Goal: Task Accomplishment & Management: Manage account settings

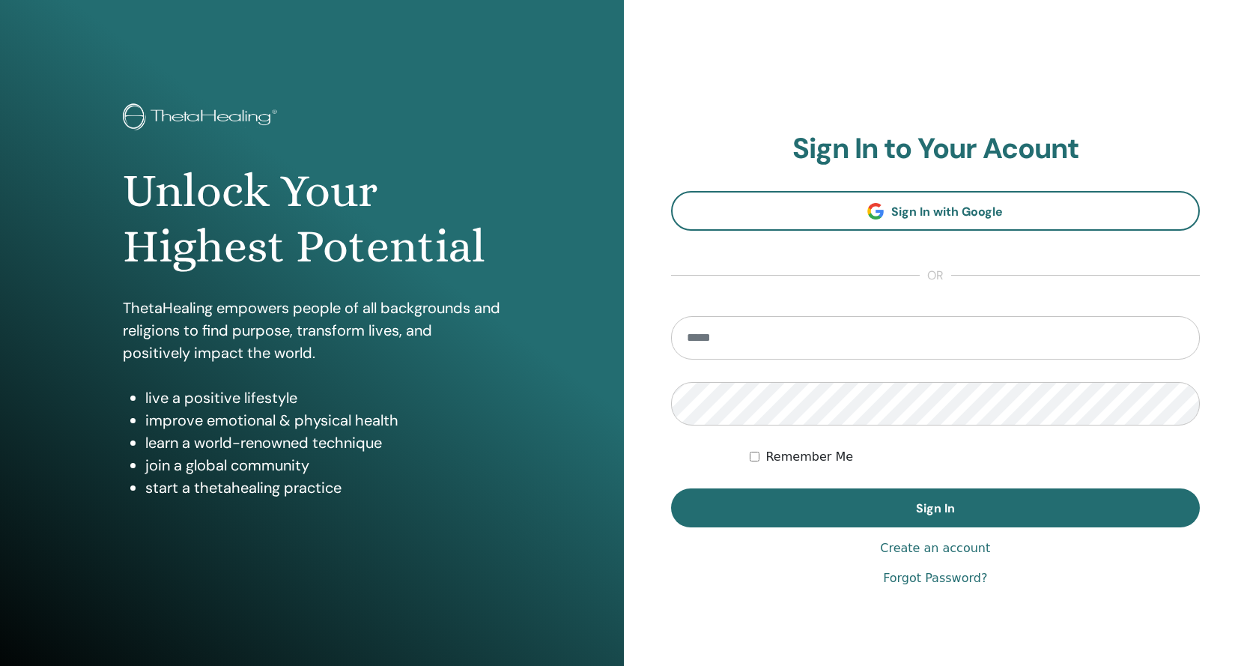
type input "**********"
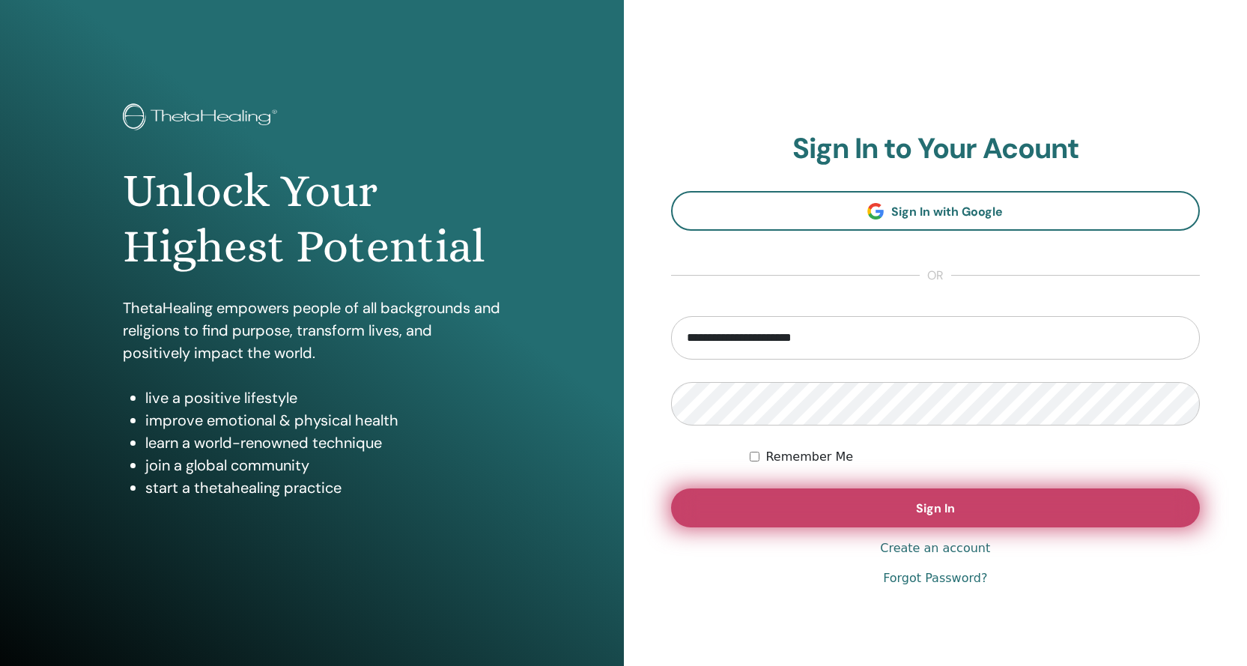
click at [970, 514] on button "Sign In" at bounding box center [935, 507] width 529 height 39
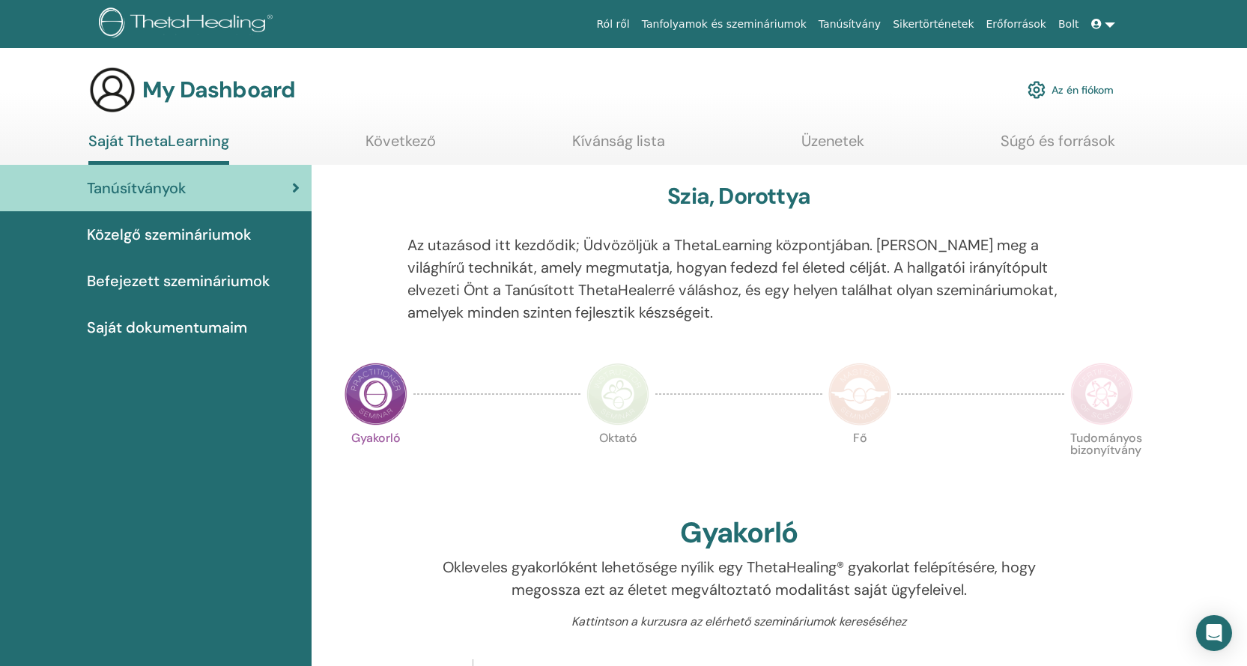
click at [133, 226] on span "Közelgő szemináriumok" at bounding box center [169, 234] width 165 height 22
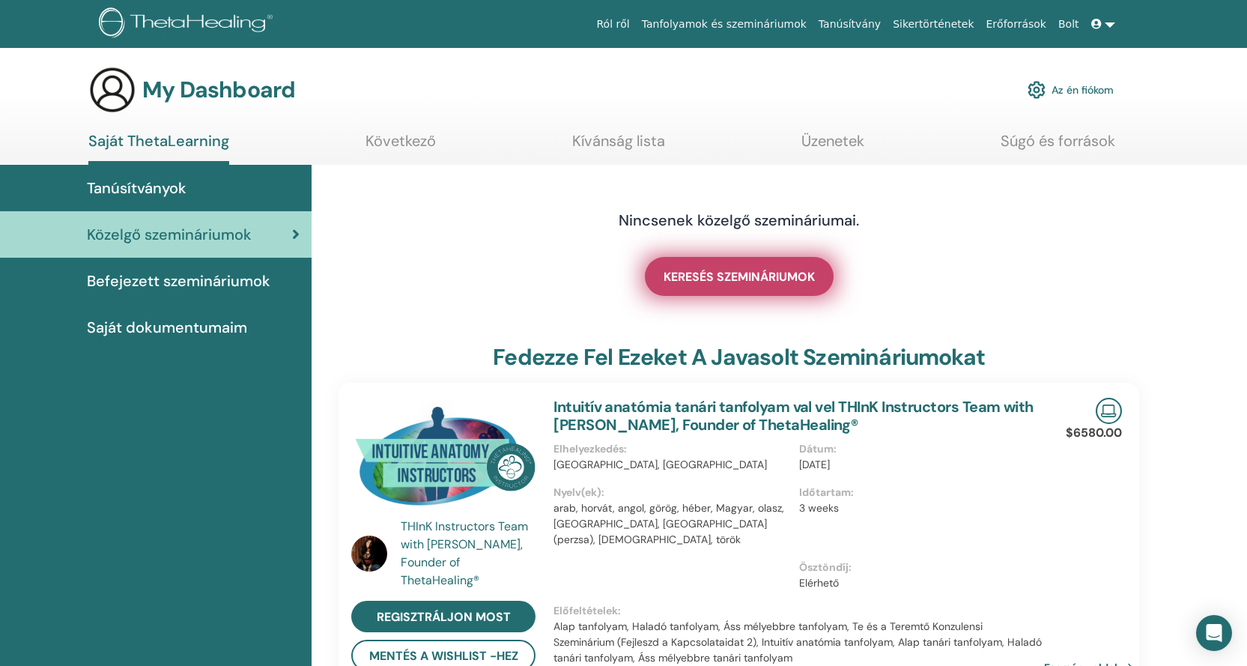
click at [722, 271] on span "KERESÉS SZEMINÁRIUMOK" at bounding box center [738, 277] width 151 height 16
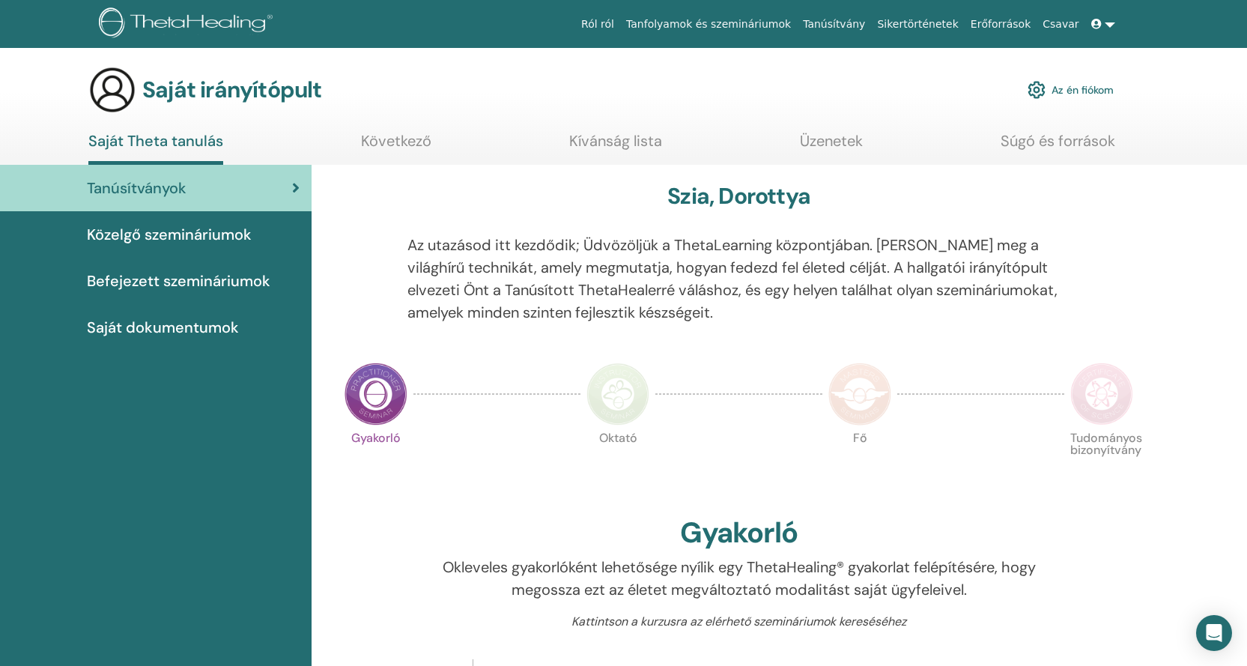
click at [219, 284] on font "Befejezett szemináriumok" at bounding box center [178, 280] width 183 height 19
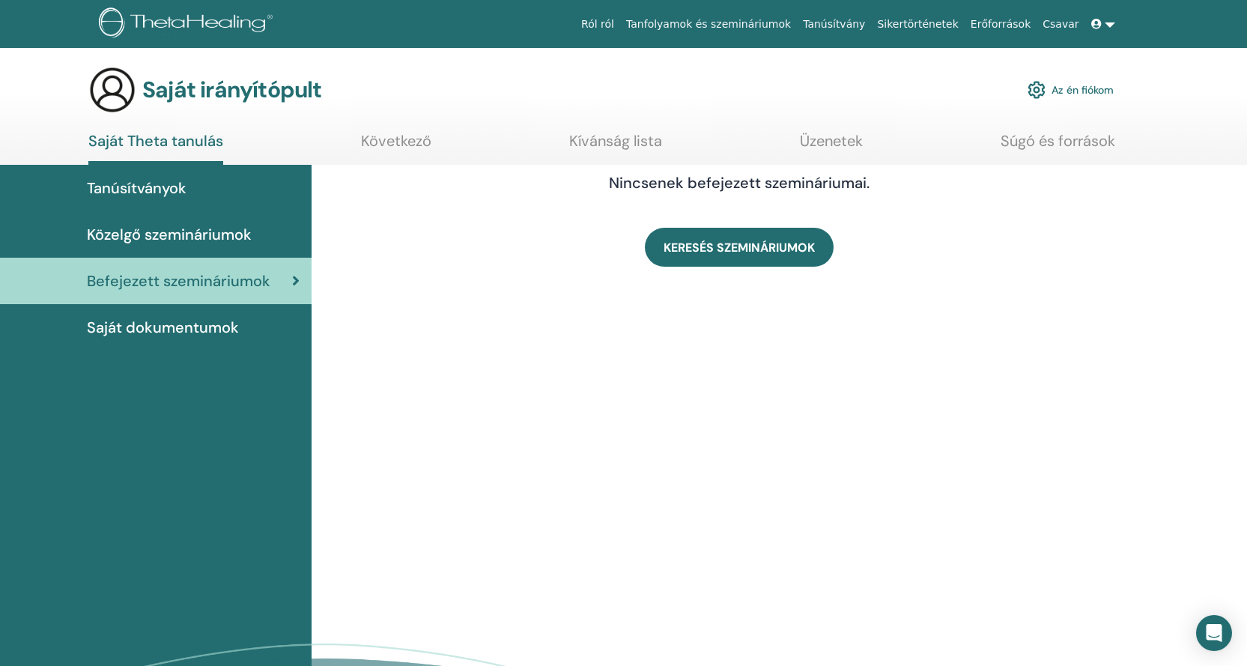
click at [222, 320] on font "Saját dokumentumok" at bounding box center [163, 326] width 152 height 19
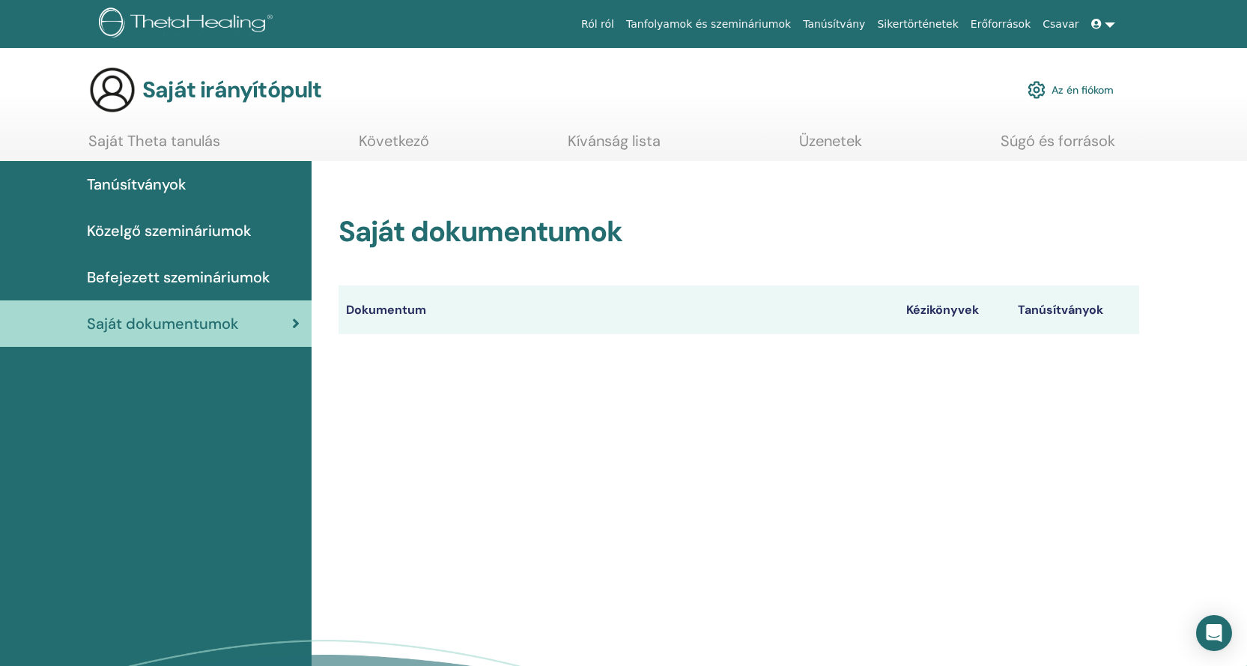
click at [204, 141] on font "Saját Theta tanulás" at bounding box center [154, 140] width 132 height 19
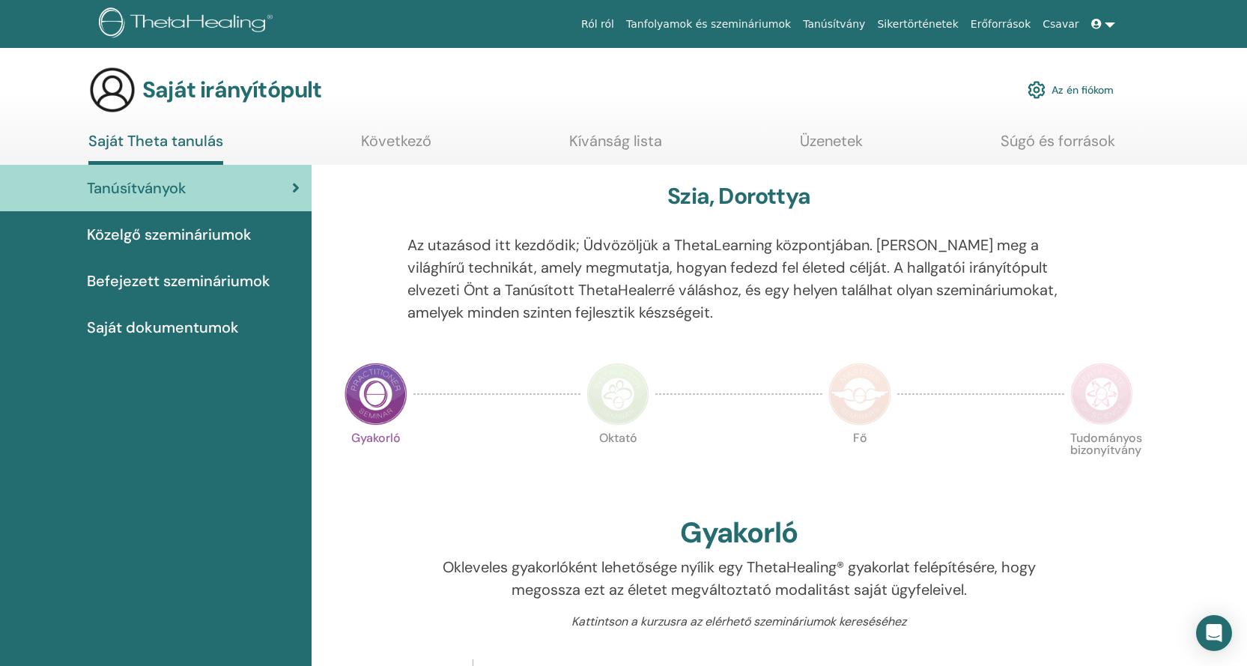
click at [1110, 26] on link at bounding box center [1103, 24] width 36 height 28
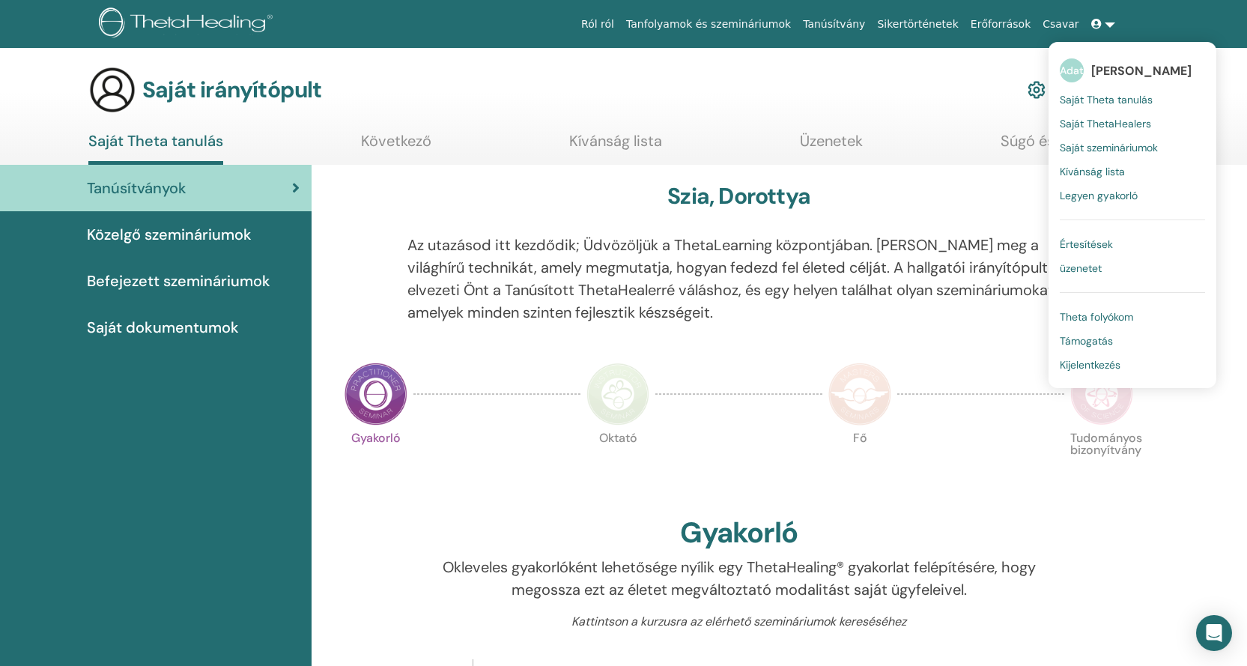
click at [1133, 313] on font "Theta folyókom" at bounding box center [1095, 316] width 73 height 13
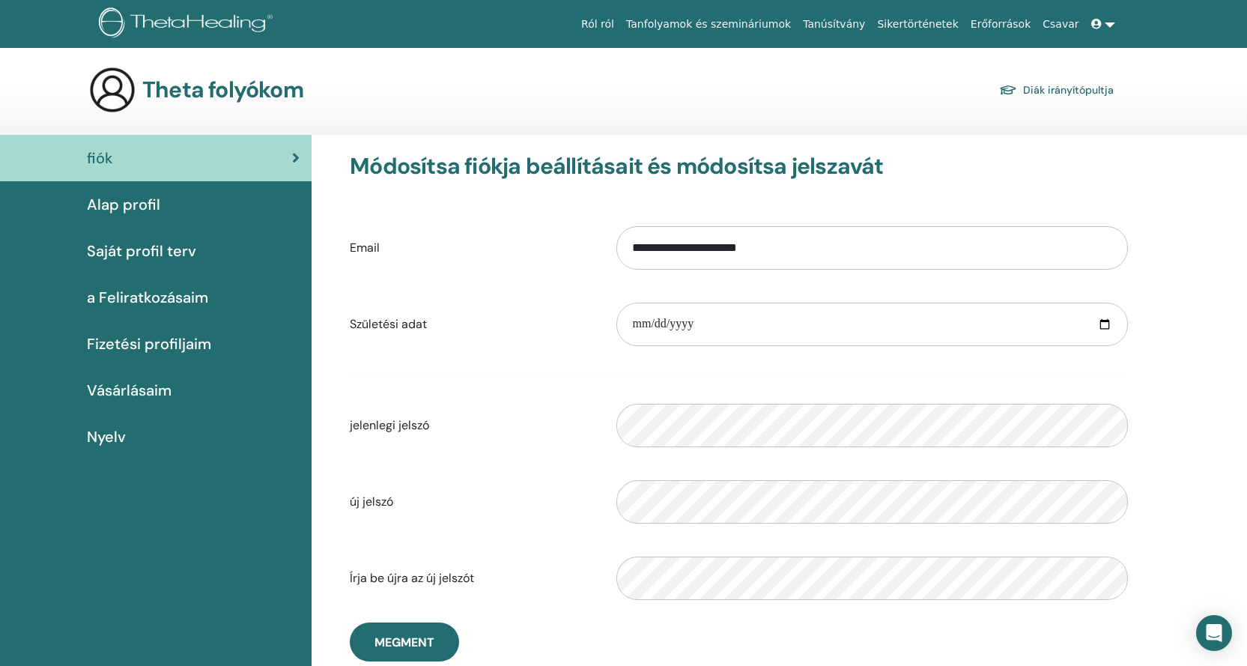
click at [167, 256] on font "Saját profil terv" at bounding box center [141, 250] width 109 height 19
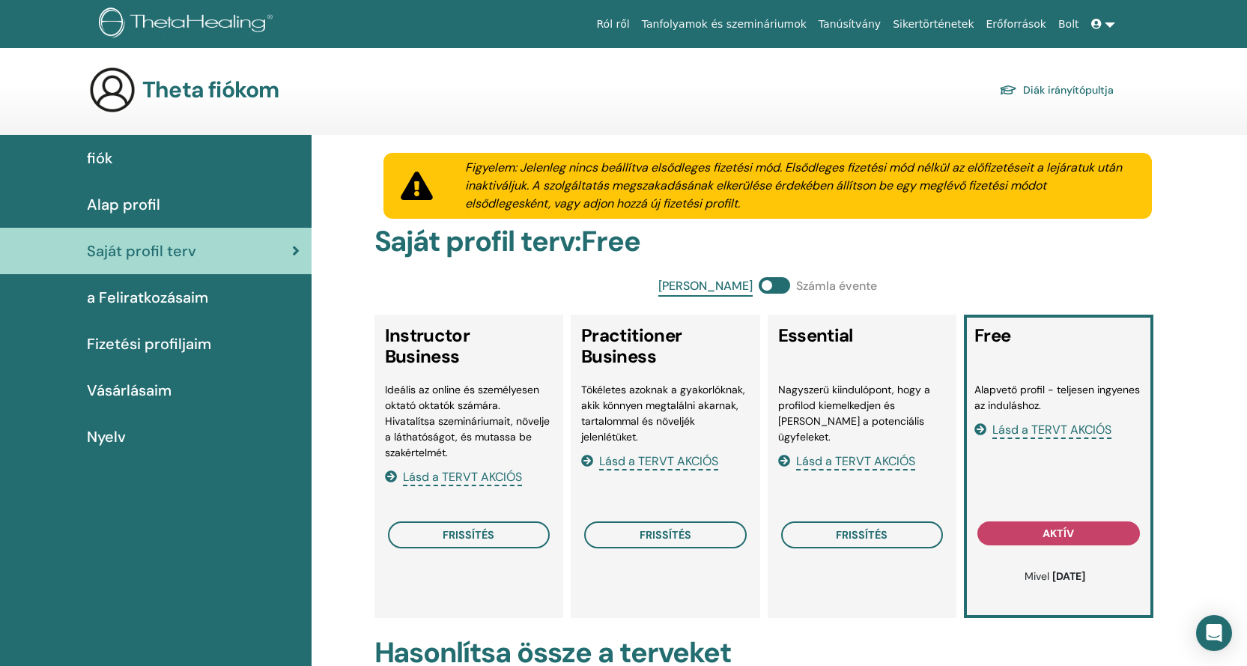
click at [164, 207] on div "Alap profil" at bounding box center [155, 204] width 287 height 22
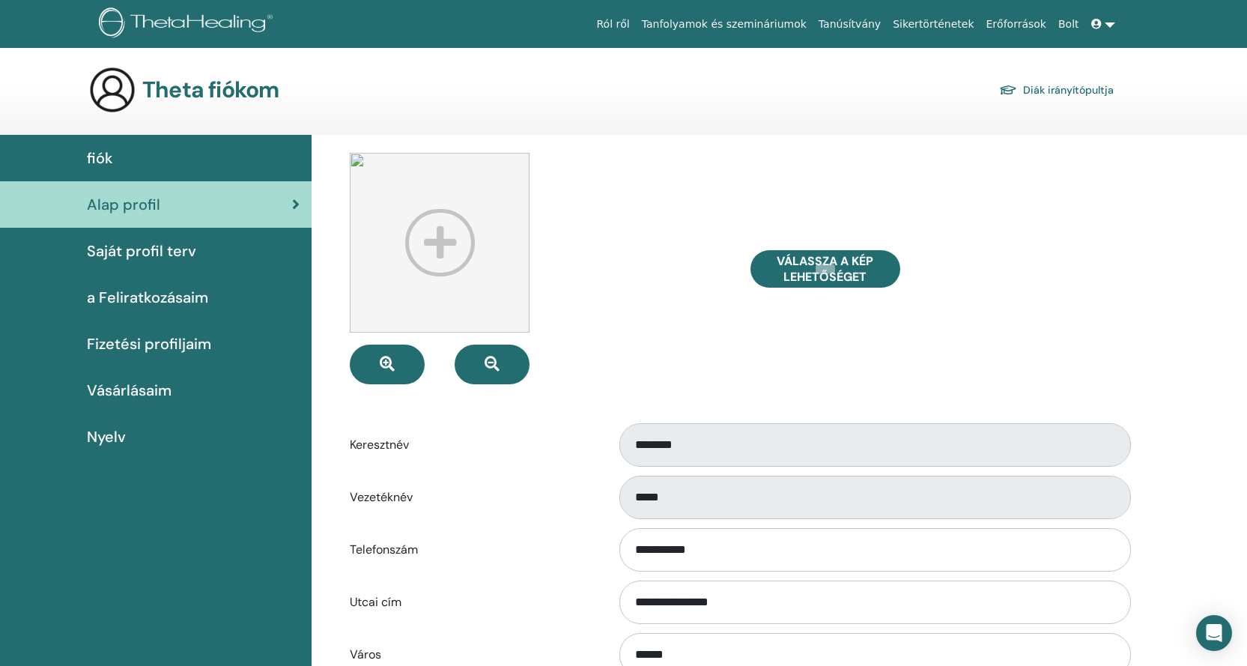
click at [155, 299] on span "a Feliratkozásaim" at bounding box center [147, 297] width 121 height 22
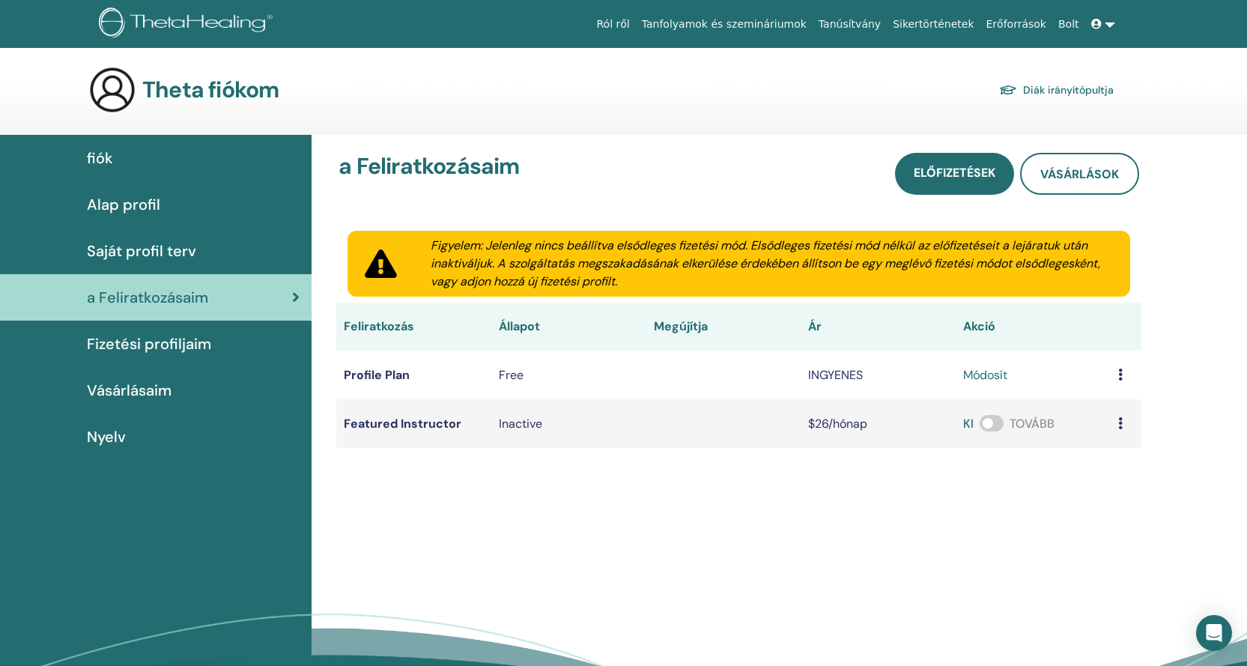
click at [106, 350] on span "Fizetési profiljaim" at bounding box center [149, 343] width 124 height 22
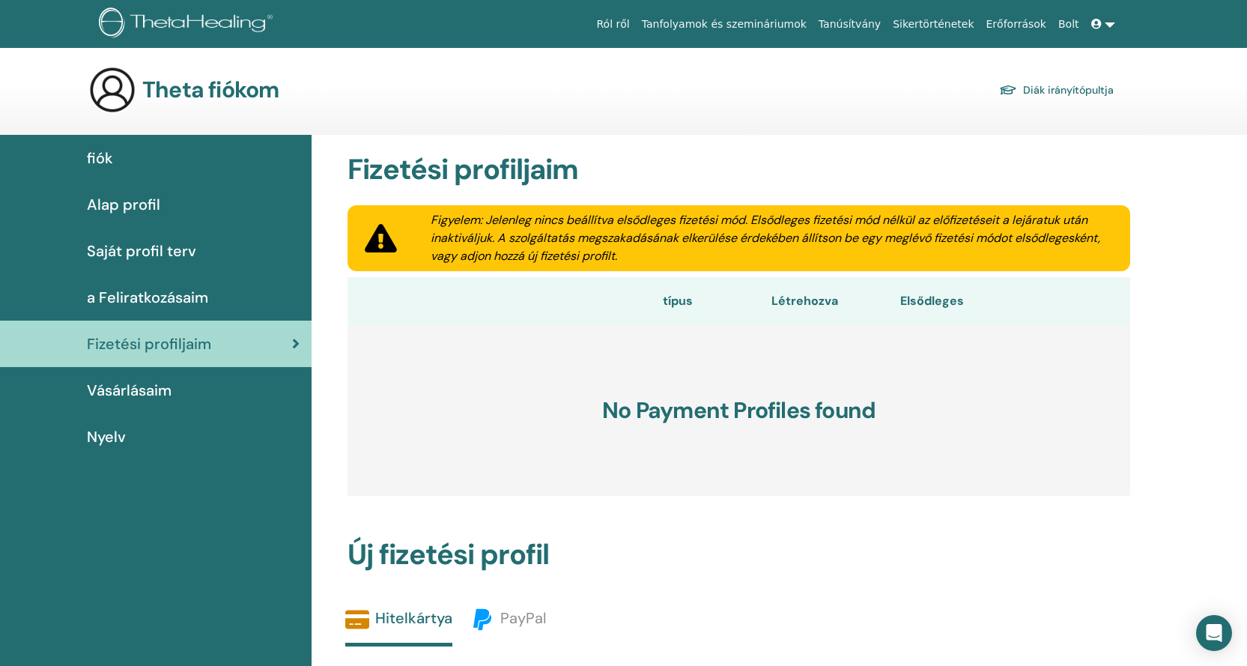
click at [147, 389] on span "Vásárlásaim" at bounding box center [129, 390] width 85 height 22
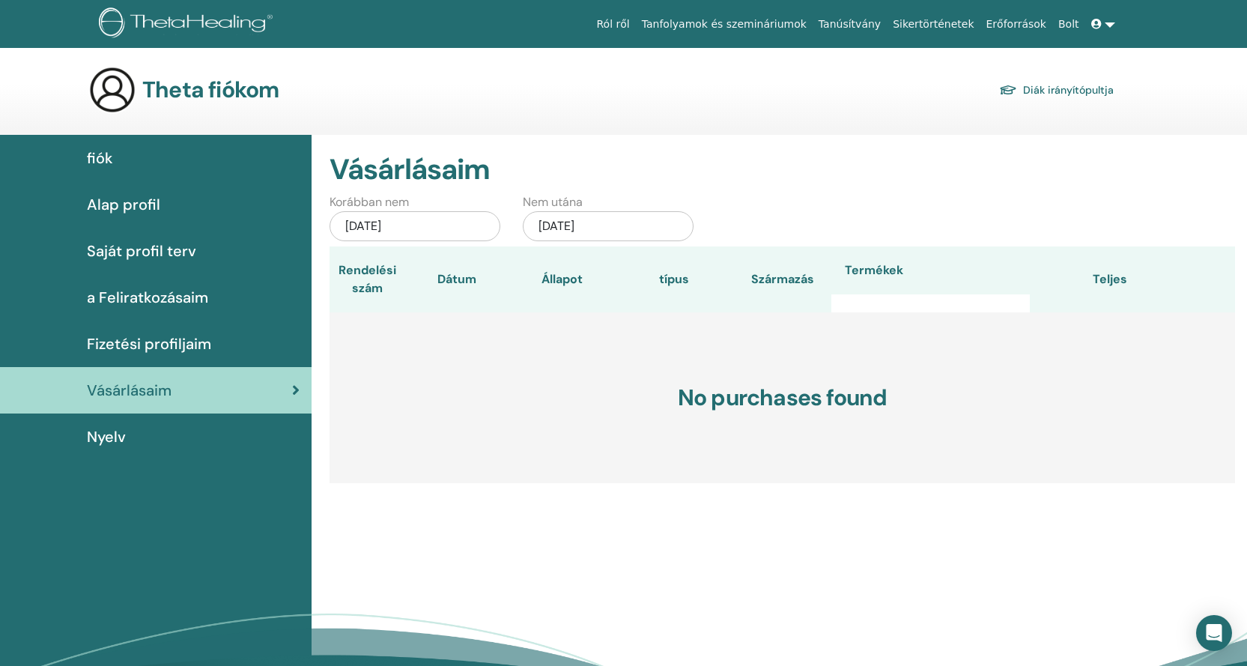
click at [124, 436] on span "Nyelv" at bounding box center [106, 436] width 39 height 22
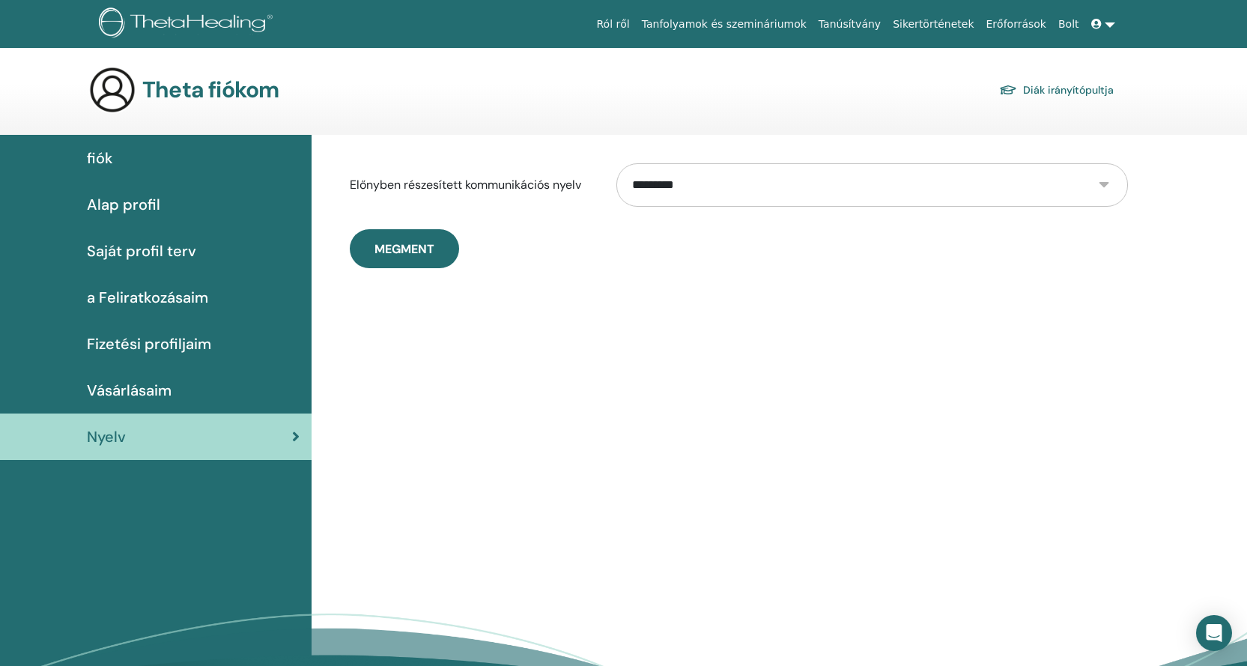
click at [158, 192] on link "Alap profil" at bounding box center [155, 204] width 311 height 46
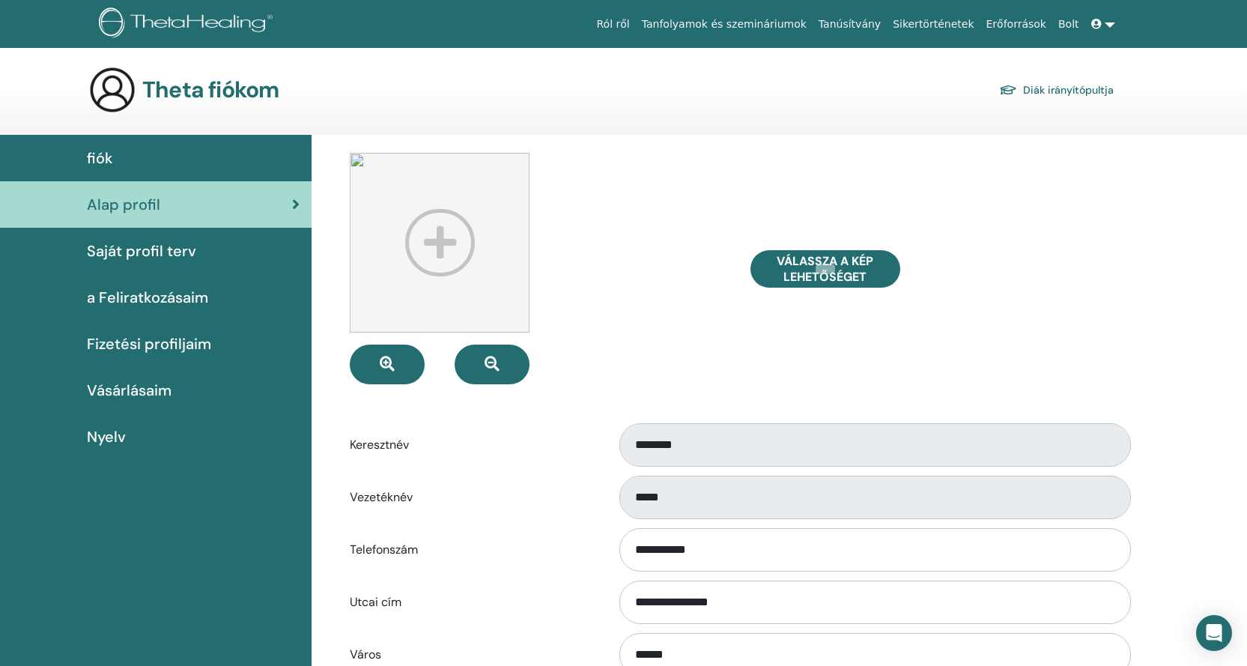
click at [138, 252] on span "Saját profil terv" at bounding box center [141, 251] width 109 height 22
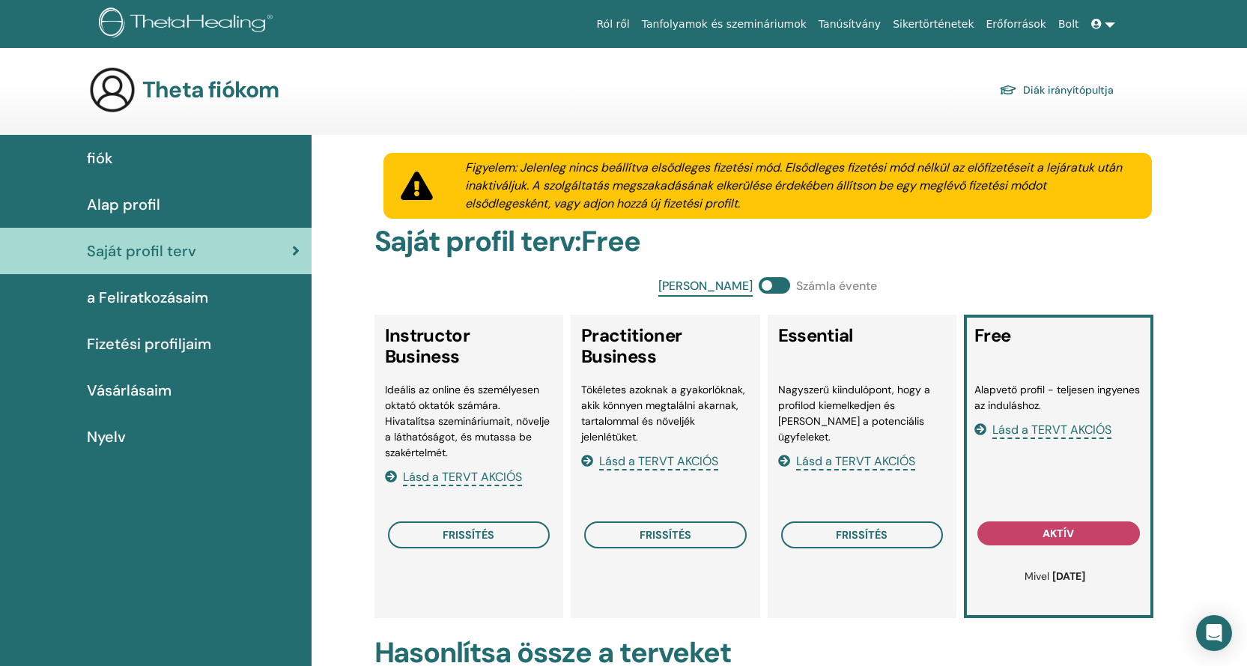
click at [129, 332] on link "Fizetési profiljaim" at bounding box center [155, 343] width 311 height 46
